Goal: Find contact information: Find contact information

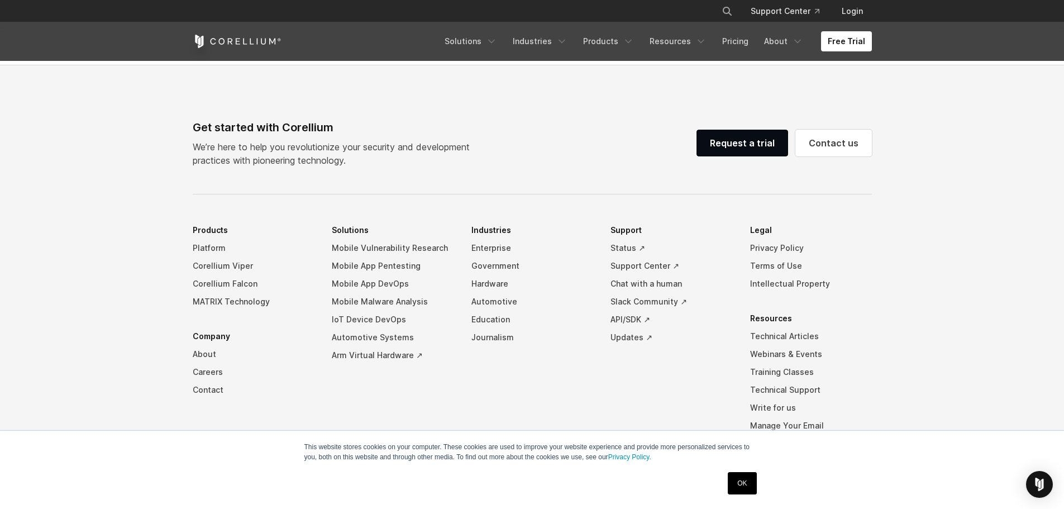
scroll to position [2625, 0]
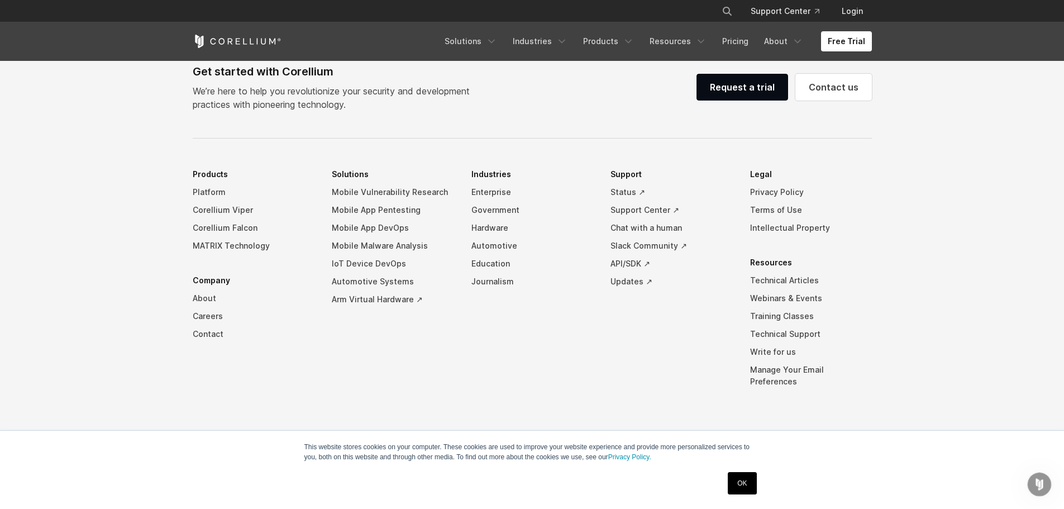
click at [734, 487] on link "OK" at bounding box center [742, 483] width 28 height 22
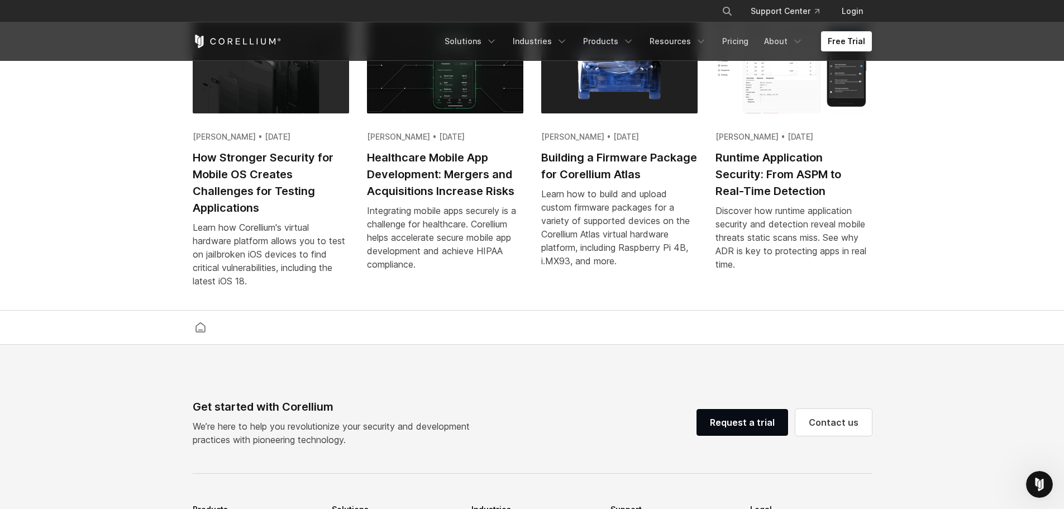
scroll to position [1954, 0]
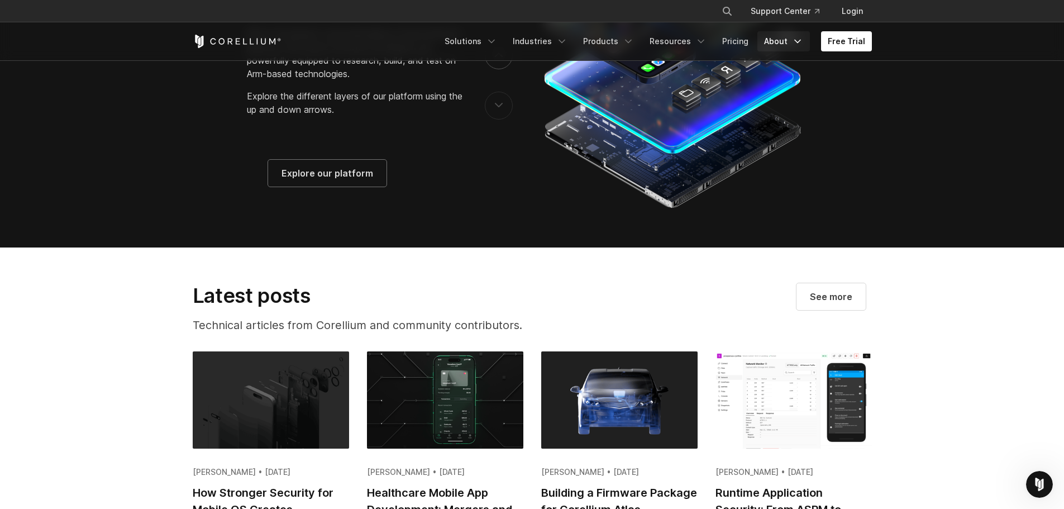
click at [806, 42] on link "About" at bounding box center [784, 41] width 53 height 20
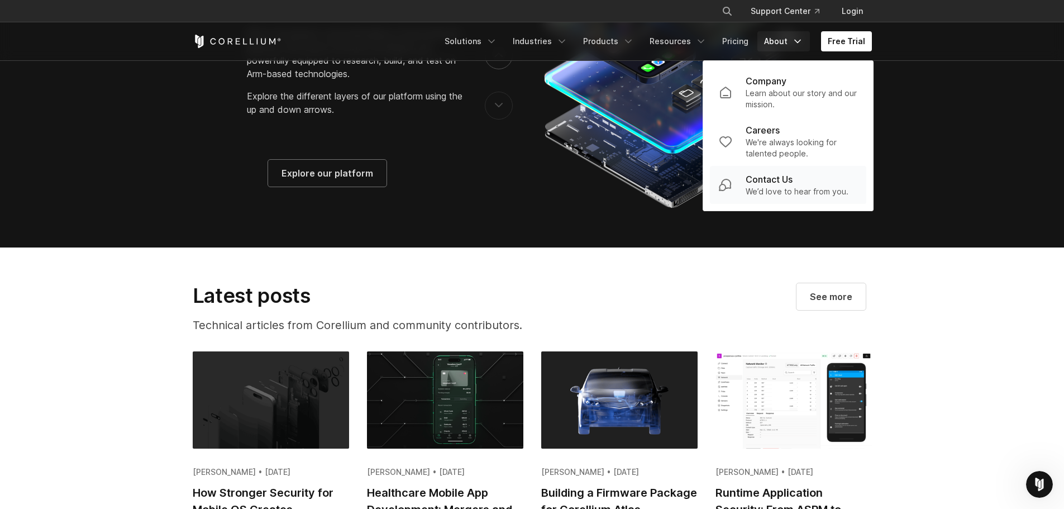
click at [784, 188] on p "We’d love to hear from you." at bounding box center [797, 191] width 103 height 11
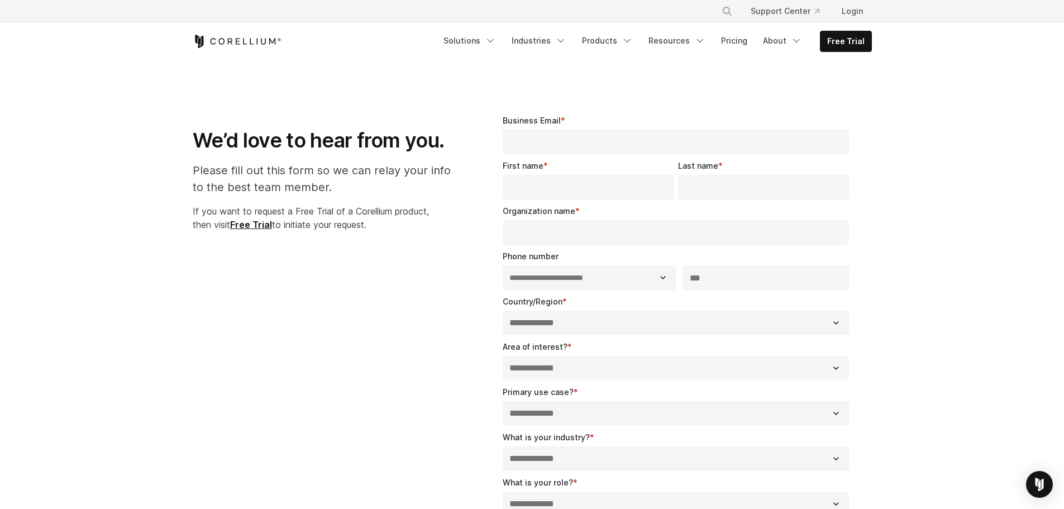
select select "**"
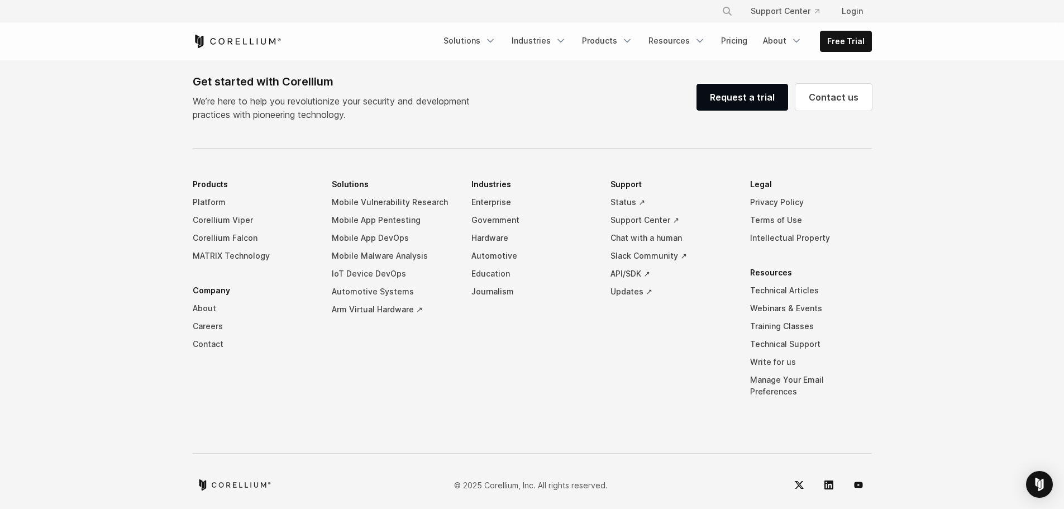
scroll to position [511, 0]
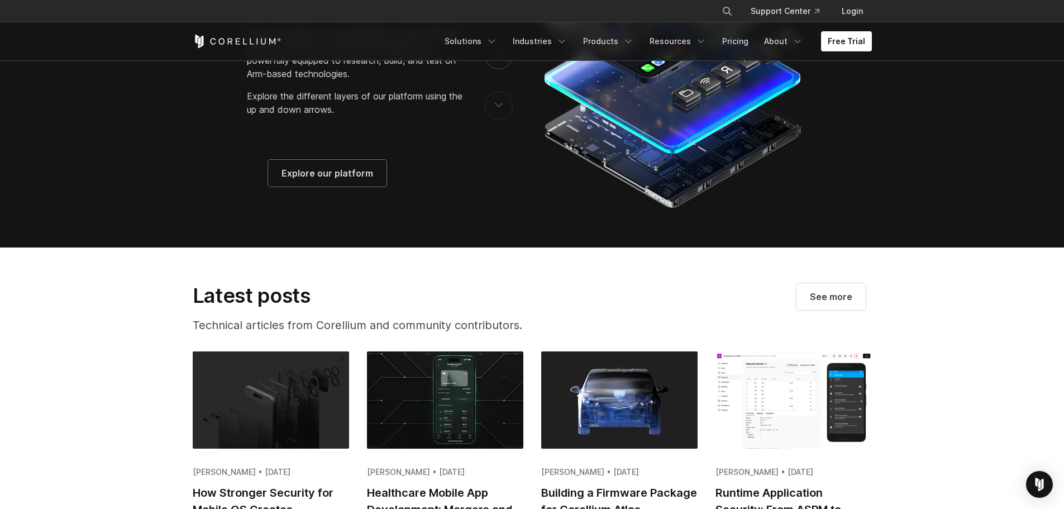
scroll to position [1954, 0]
